Goal: Task Accomplishment & Management: Use online tool/utility

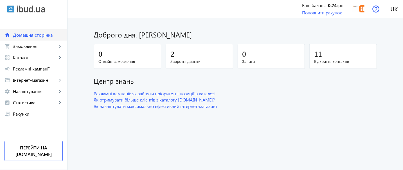
click at [34, 40] on link "home Домашня сторінка" at bounding box center [33, 34] width 67 height 11
click at [36, 44] on span "Замовлення" at bounding box center [35, 46] width 44 height 6
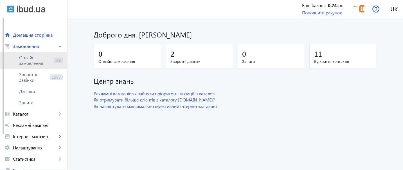
click at [38, 62] on span "Онлайн-замовлення" at bounding box center [35, 60] width 33 height 11
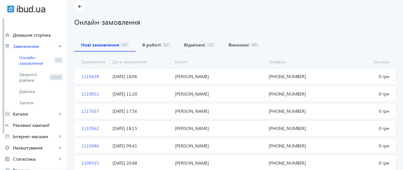
scroll to position [25, 0]
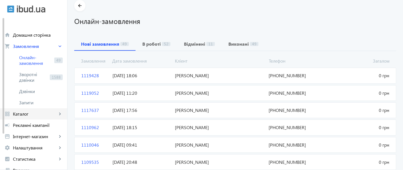
click at [26, 114] on span "Каталог" at bounding box center [35, 114] width 44 height 6
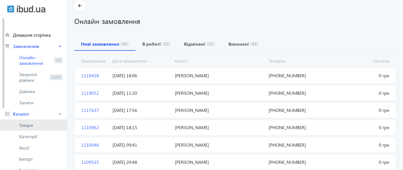
click at [20, 129] on link "Товари" at bounding box center [33, 124] width 67 height 11
